Goal: Register for event/course

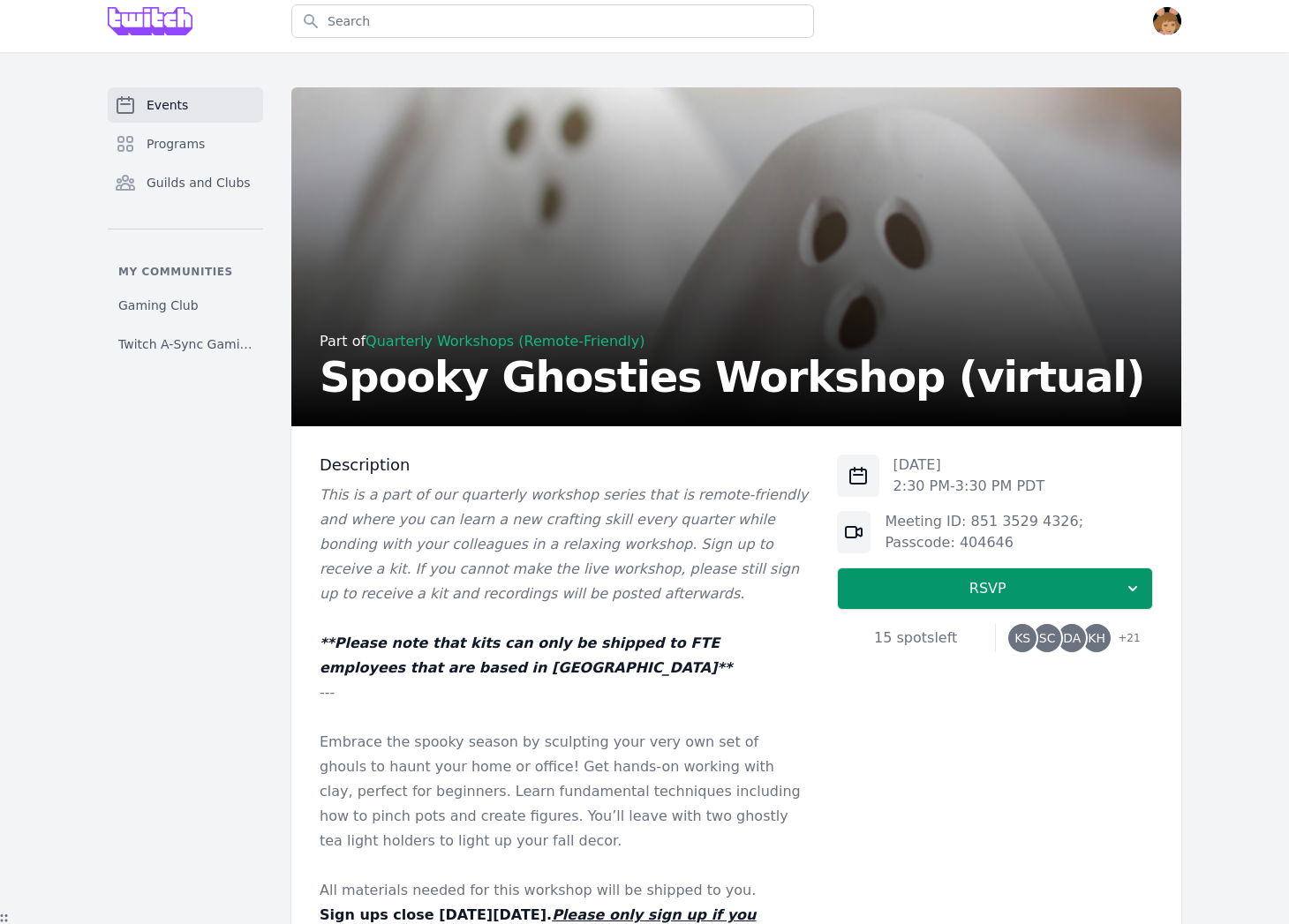
scroll to position [98, 0]
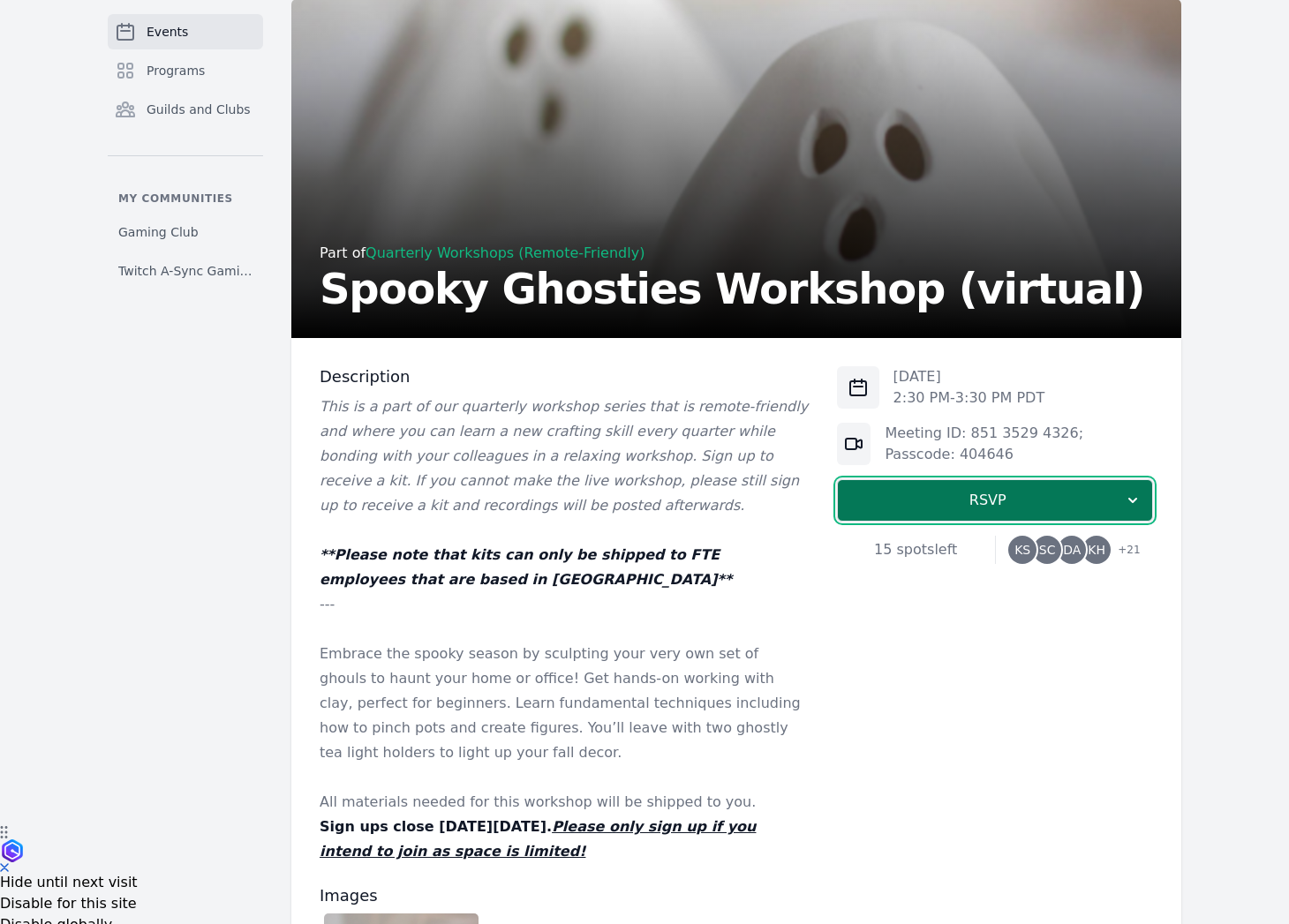
click at [977, 517] on button "RSVP" at bounding box center [994, 500] width 316 height 42
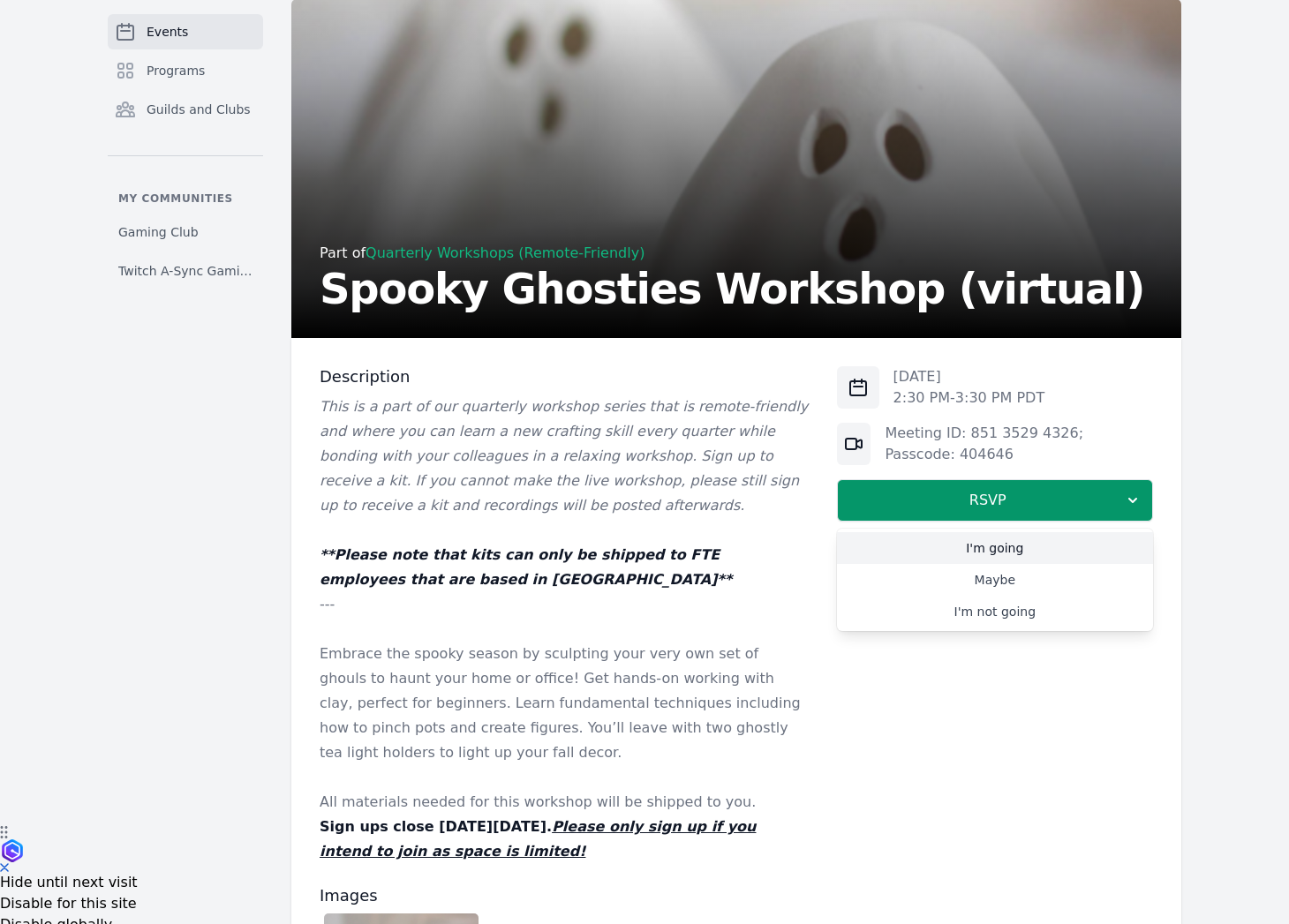
click at [898, 547] on link "I'm going" at bounding box center [994, 548] width 316 height 32
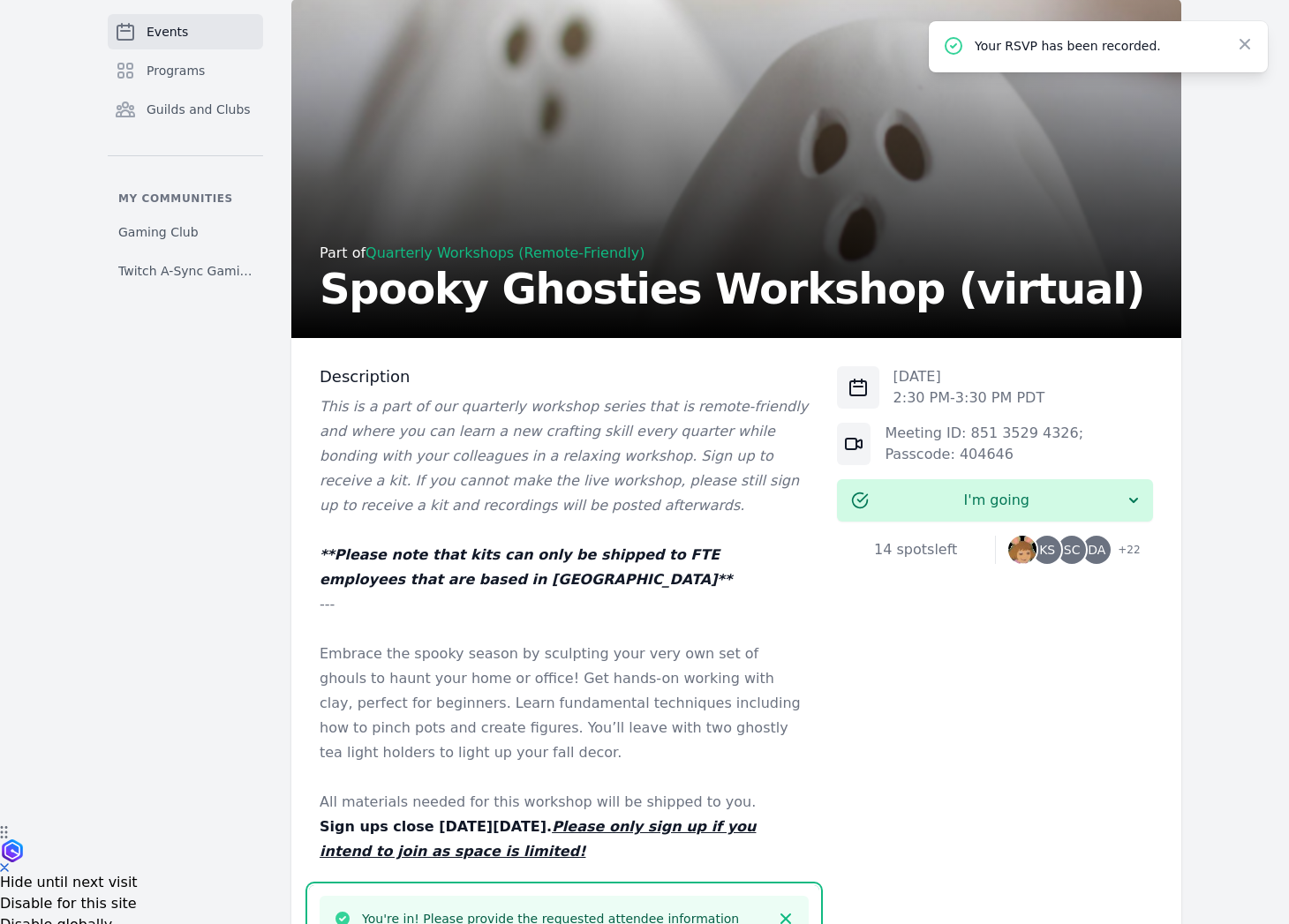
scroll to position [958, 0]
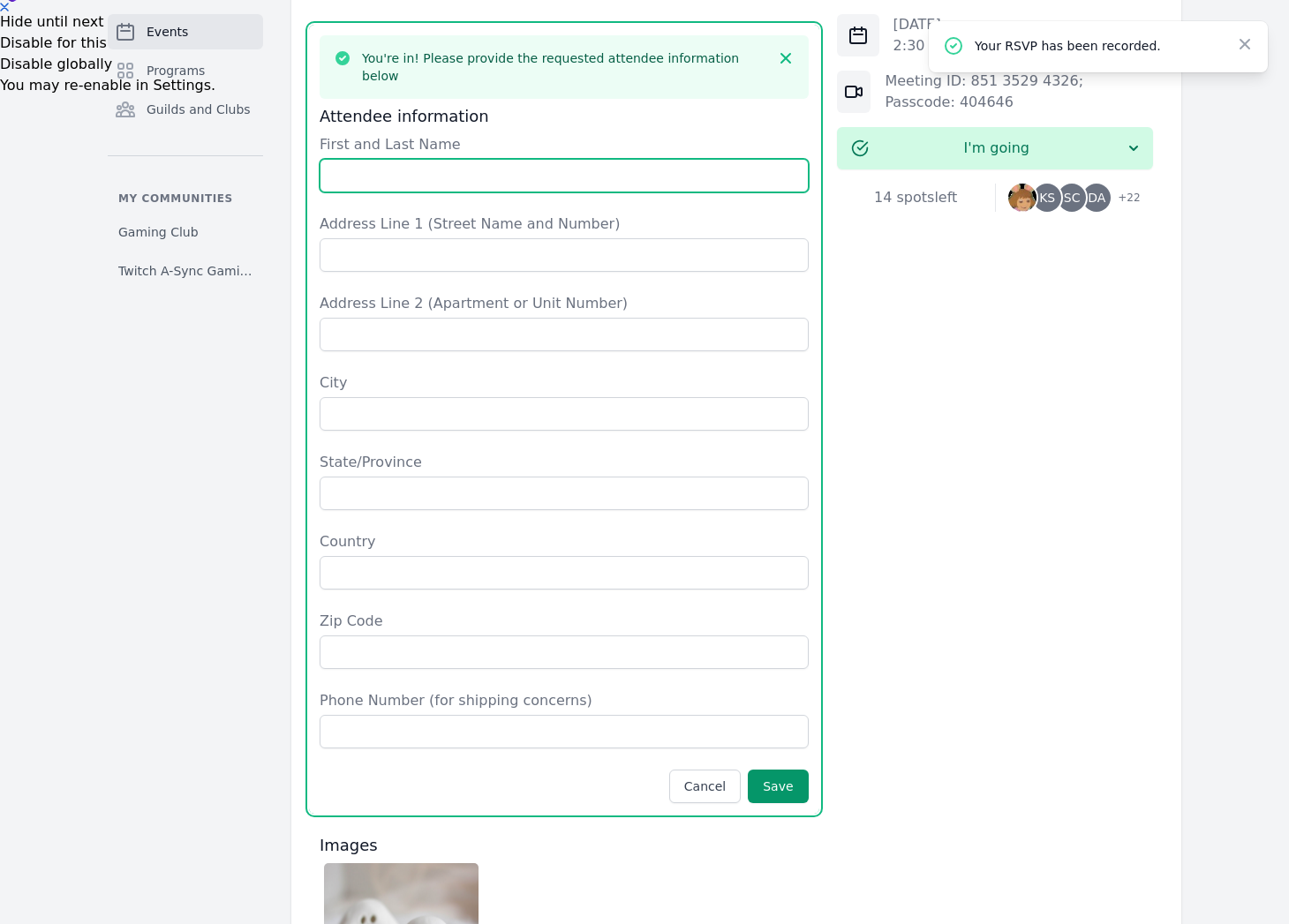
click at [367, 159] on input "First and Last Name" at bounding box center [564, 175] width 489 height 34
type input "[PERSON_NAME]"
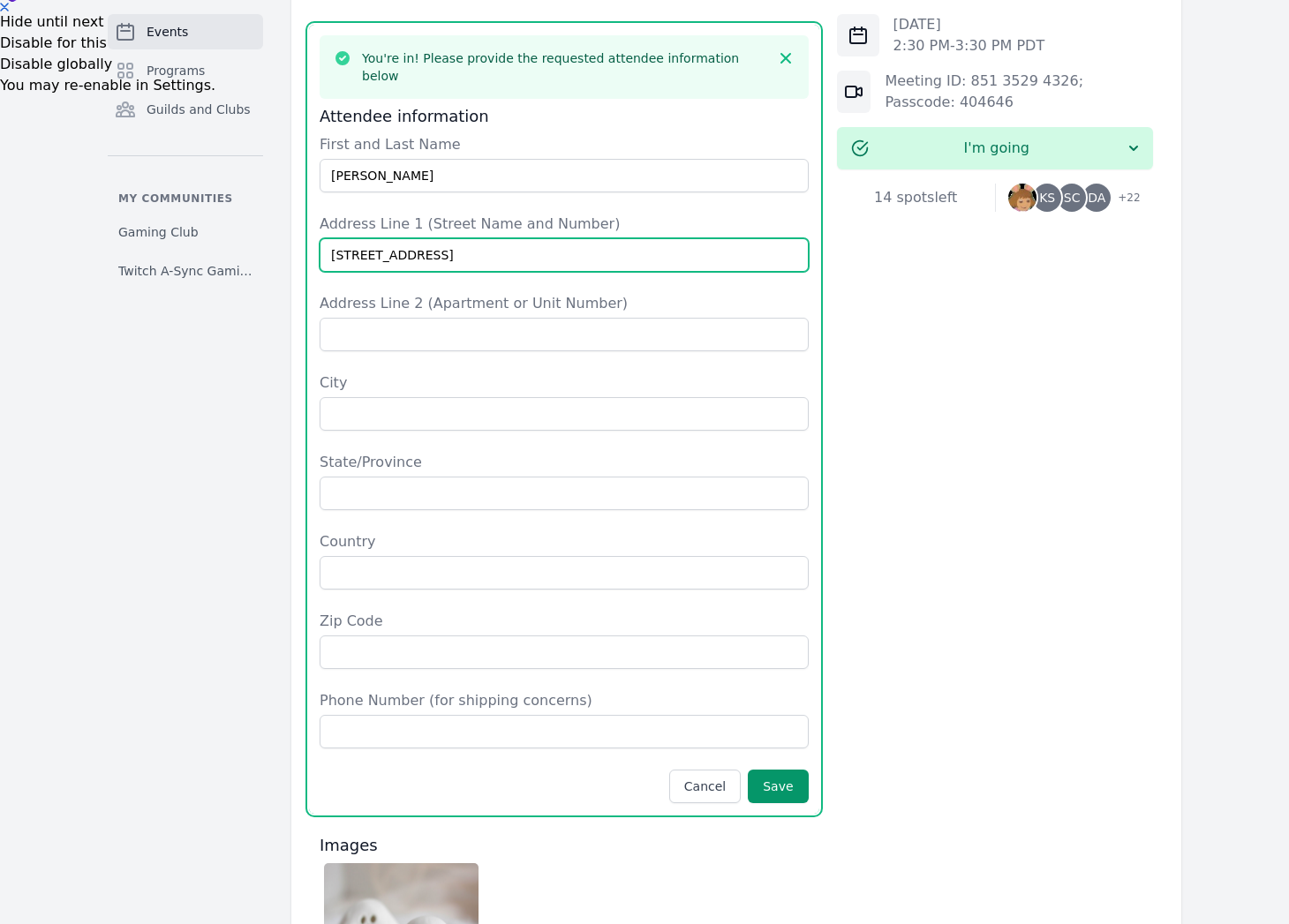
type input "[STREET_ADDRESS]"
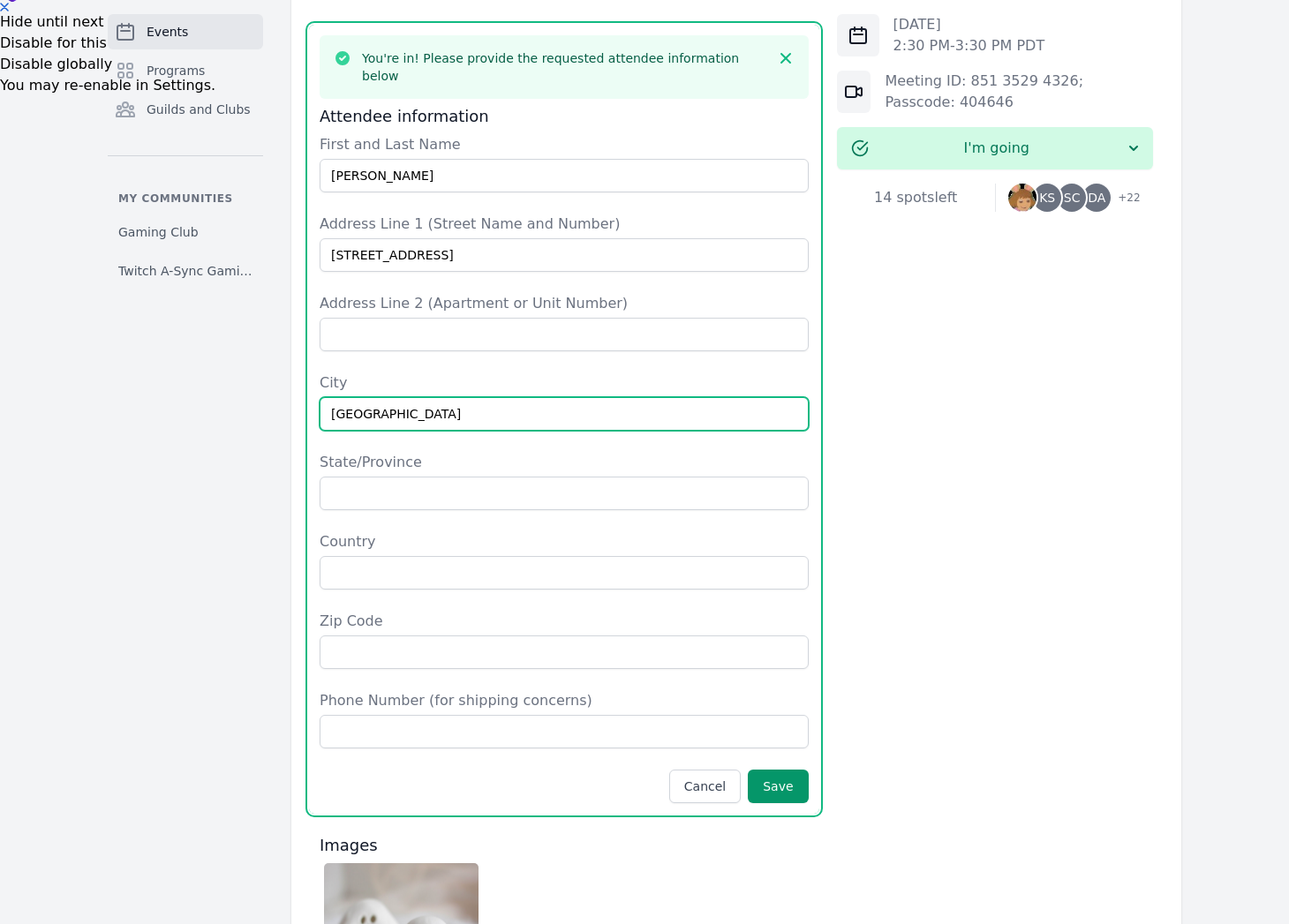
type input "[GEOGRAPHIC_DATA]"
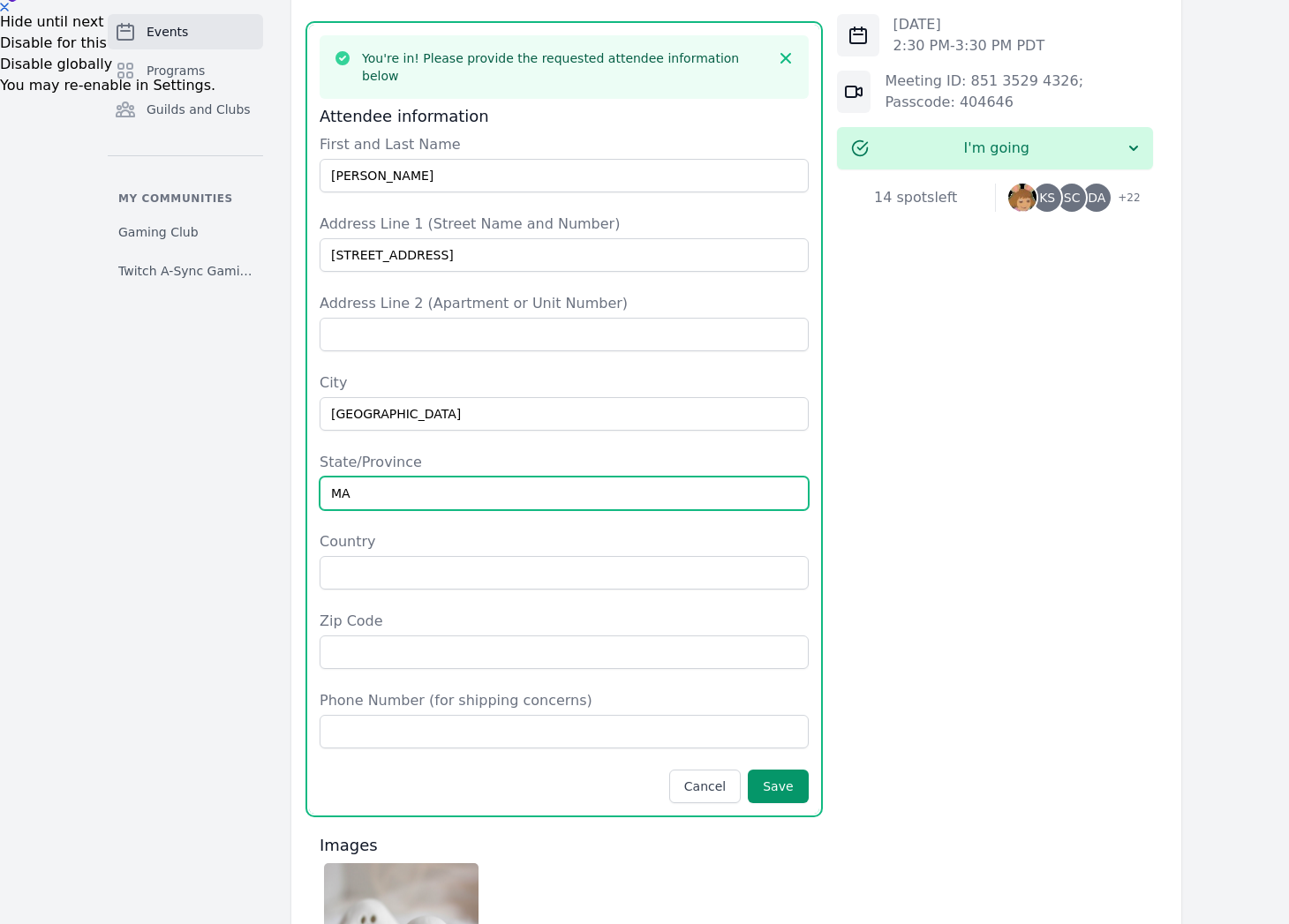
type input "MA"
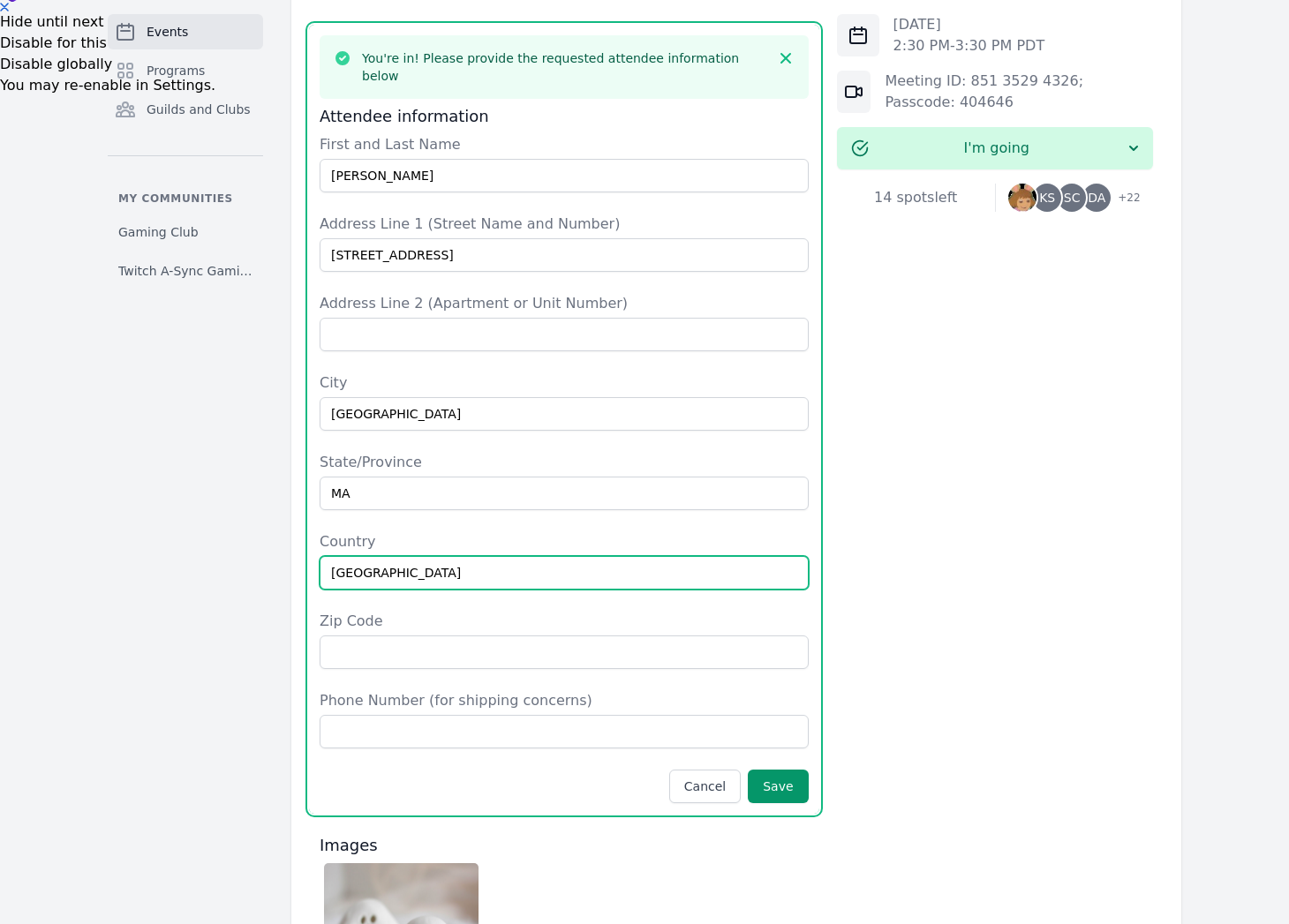
type input "[GEOGRAPHIC_DATA]"
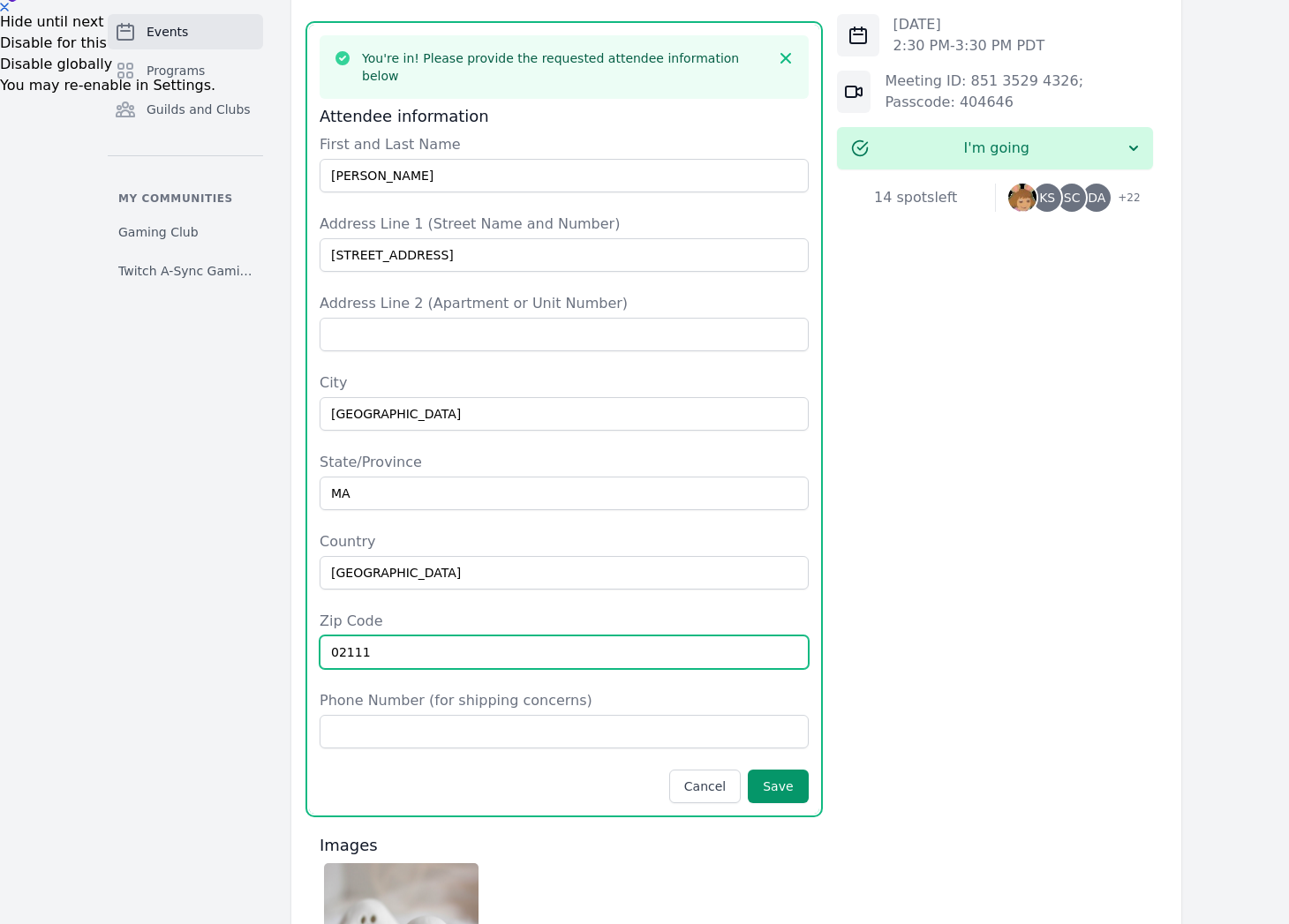
type input "02111"
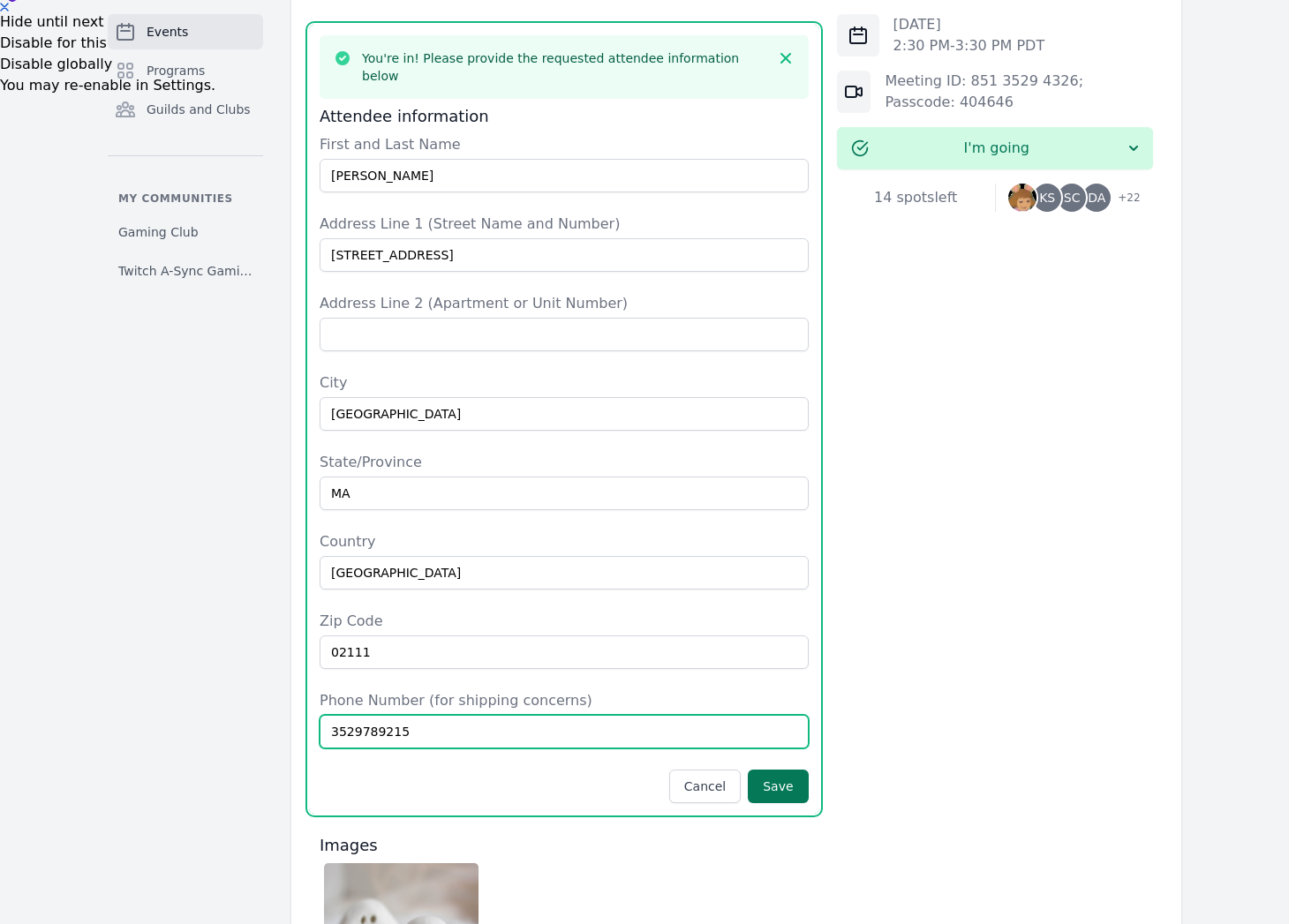
type input "3529789215"
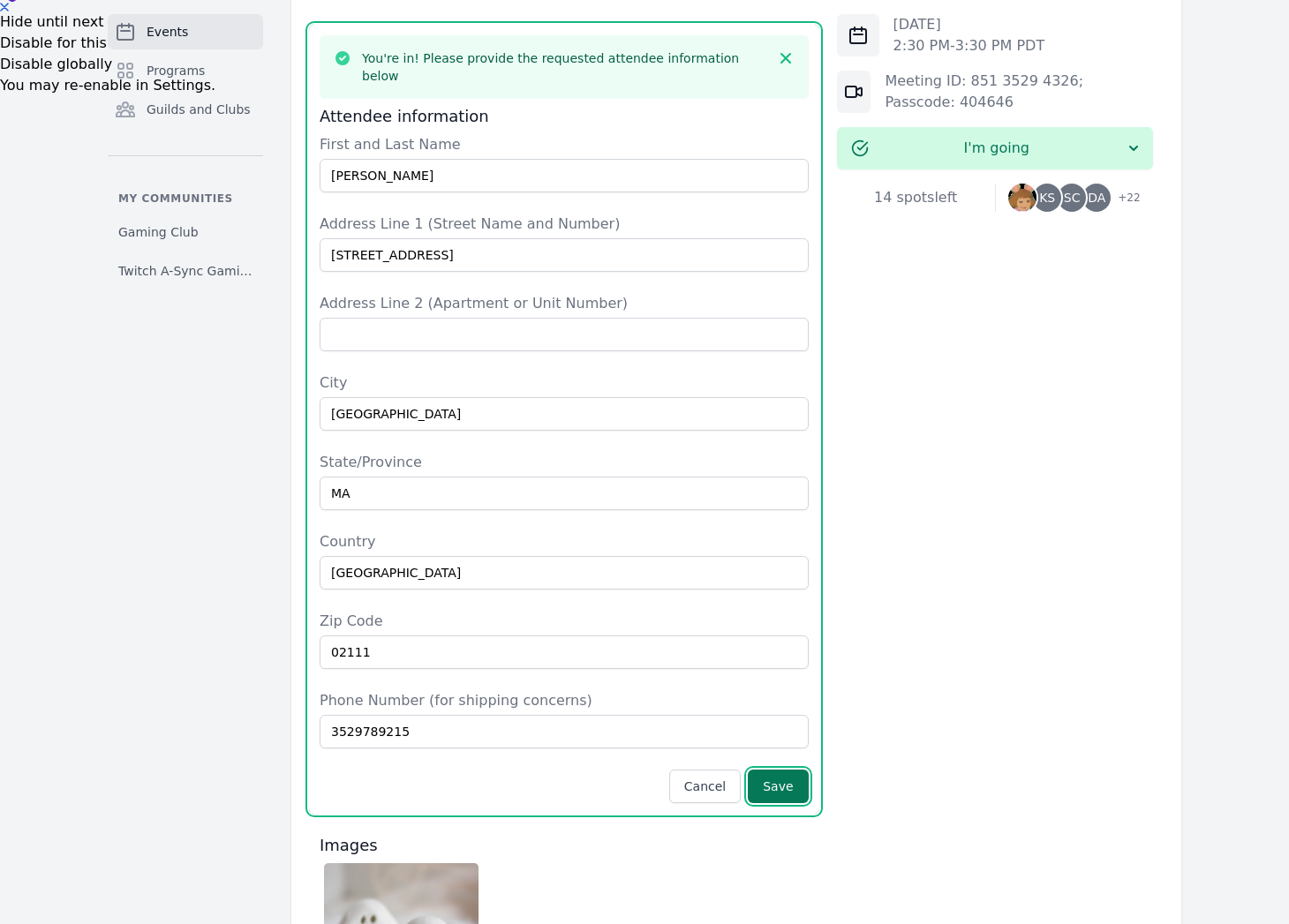
click at [769, 769] on button "Save" at bounding box center [778, 786] width 60 height 34
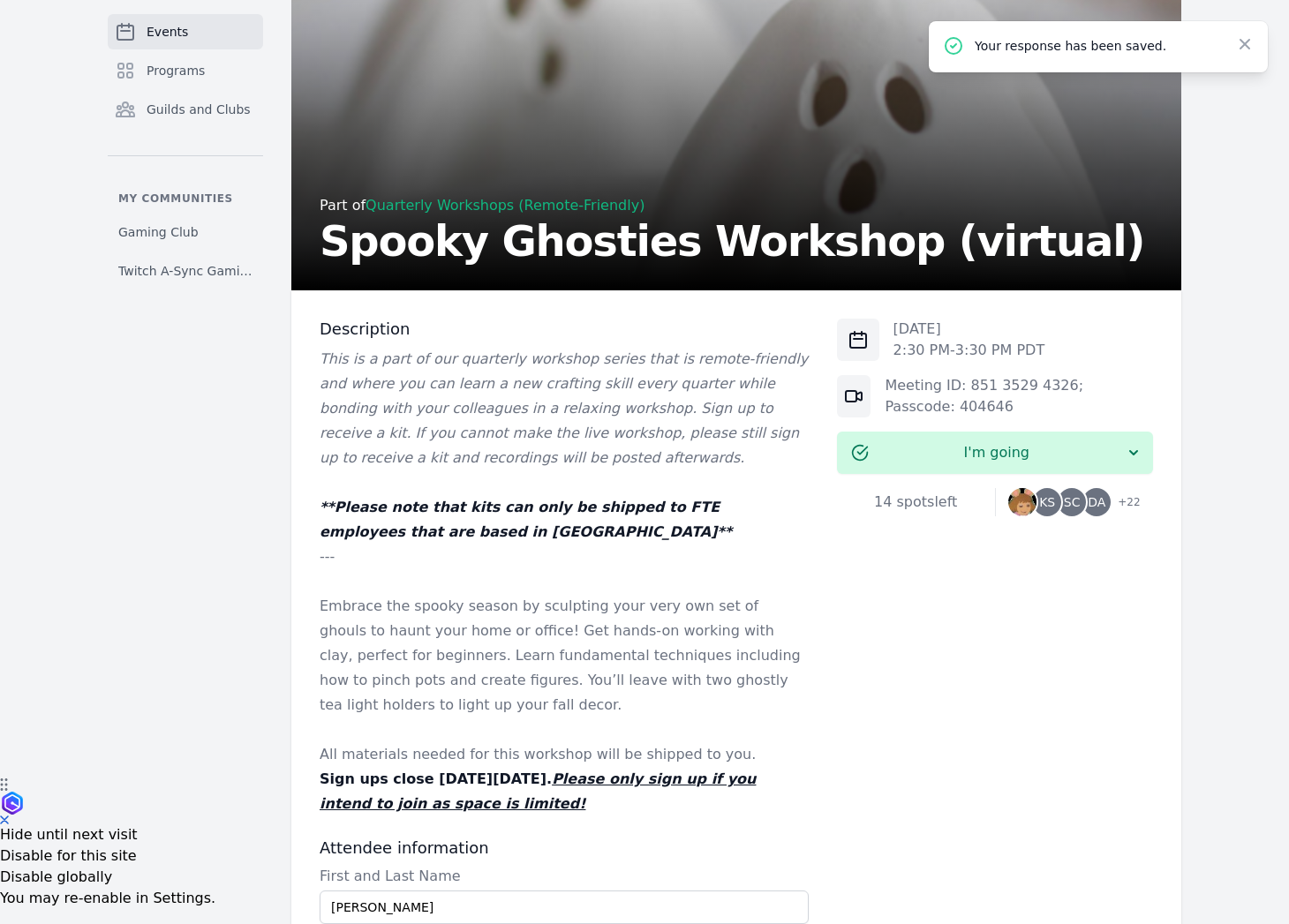
scroll to position [144, 0]
